Goal: Navigation & Orientation: Find specific page/section

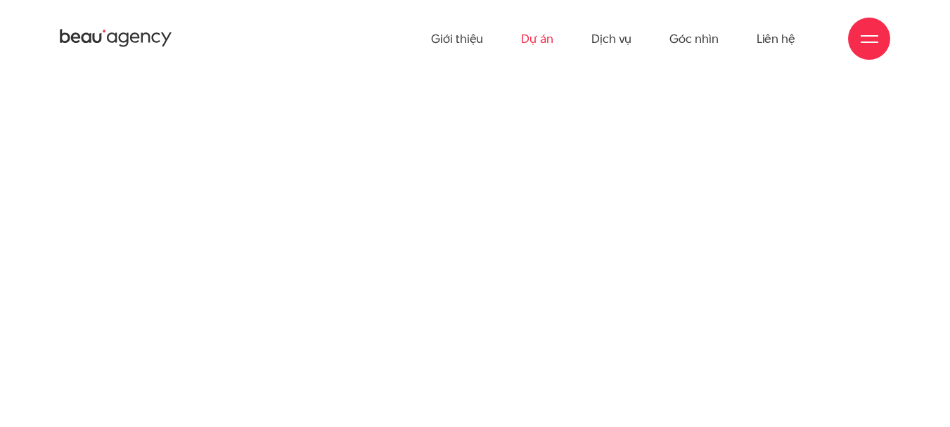
click at [530, 32] on link "Dự án" at bounding box center [537, 38] width 32 height 77
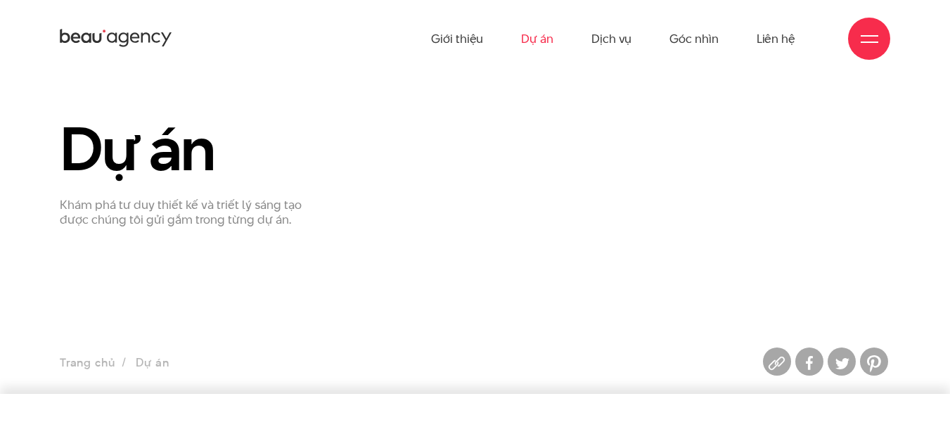
click at [873, 42] on span at bounding box center [870, 42] width 18 height 1
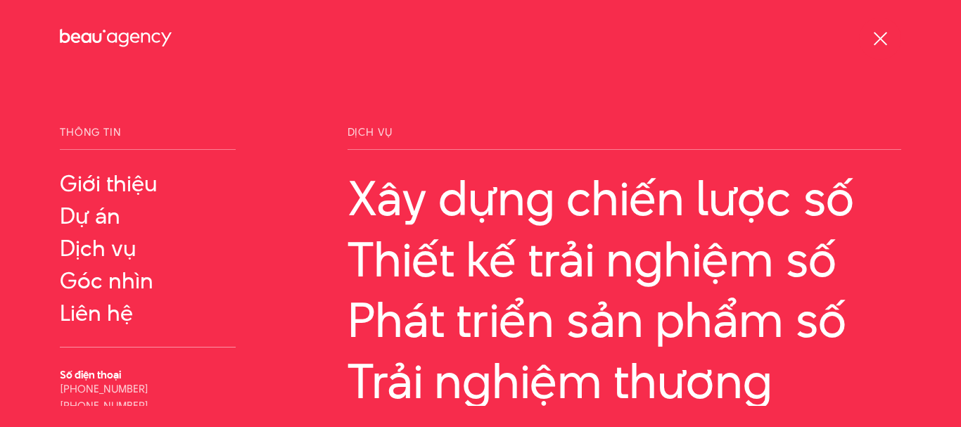
click at [877, 44] on div at bounding box center [881, 39] width 18 height 18
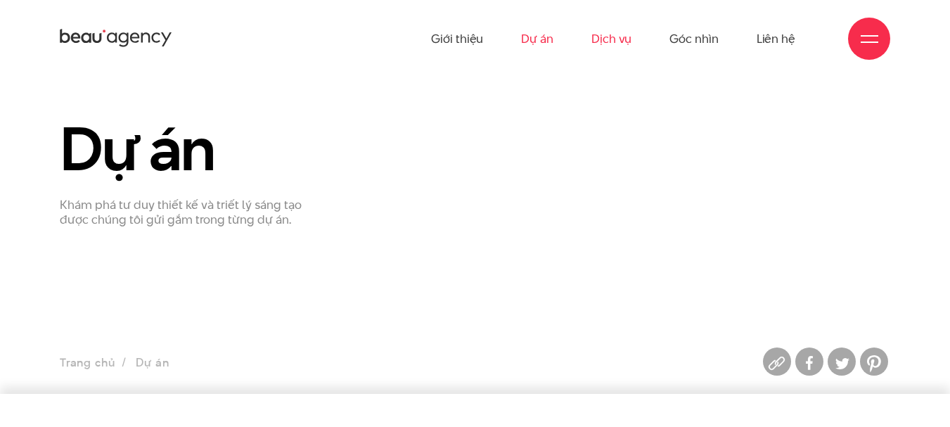
click at [629, 37] on link "Dịch vụ" at bounding box center [612, 38] width 40 height 77
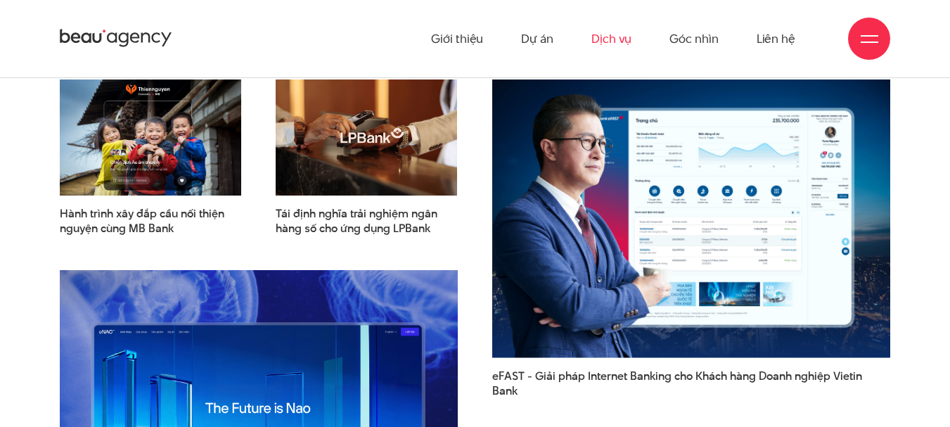
scroll to position [3010, 0]
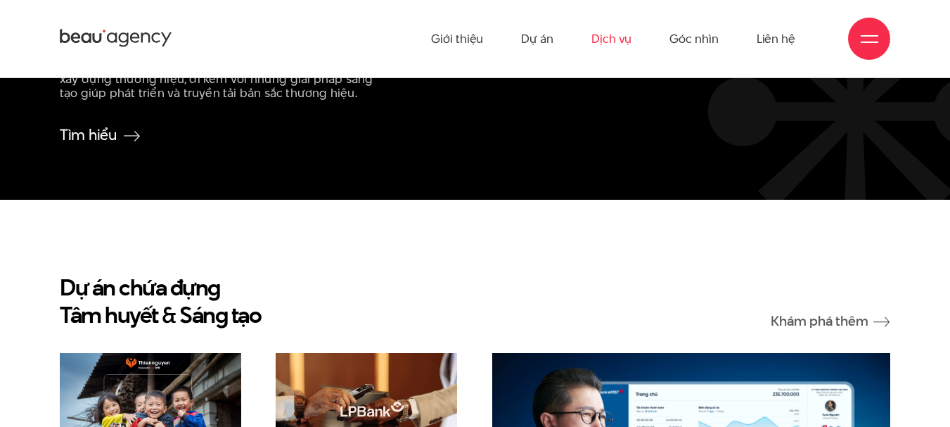
click at [114, 39] on icon at bounding box center [116, 38] width 113 height 22
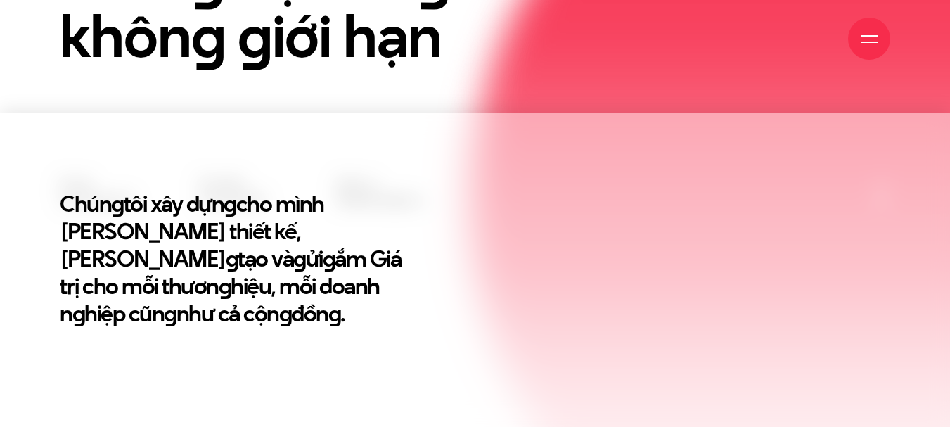
scroll to position [938, 0]
